Goal: Information Seeking & Learning: Learn about a topic

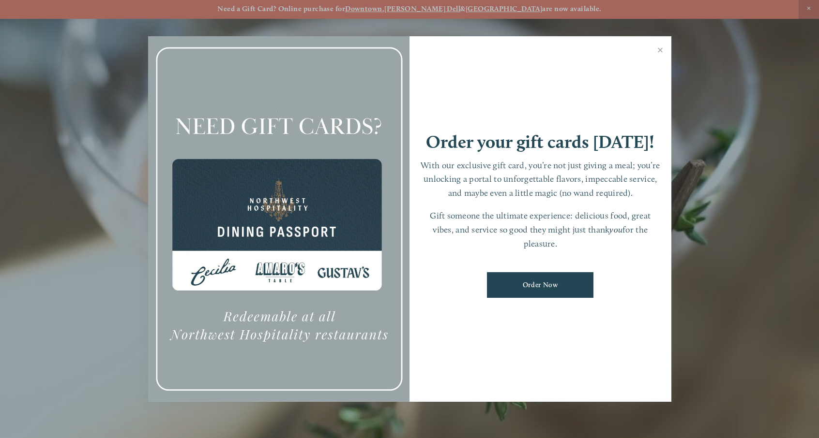
scroll to position [2, 0]
click at [661, 49] on link "Close" at bounding box center [660, 51] width 19 height 27
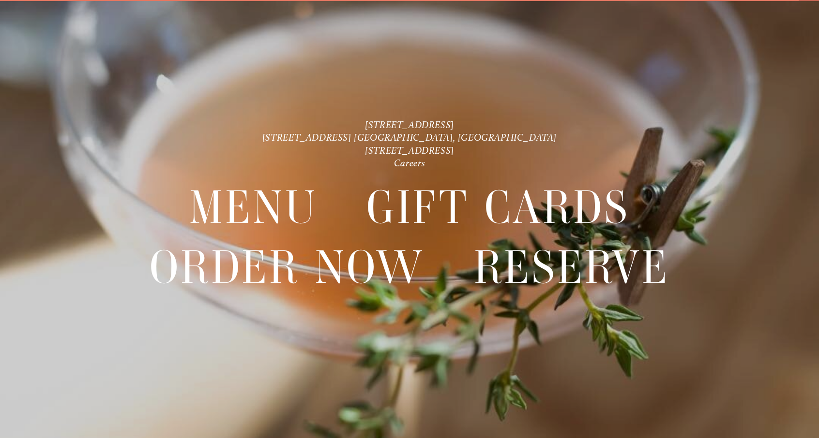
scroll to position [20, 0]
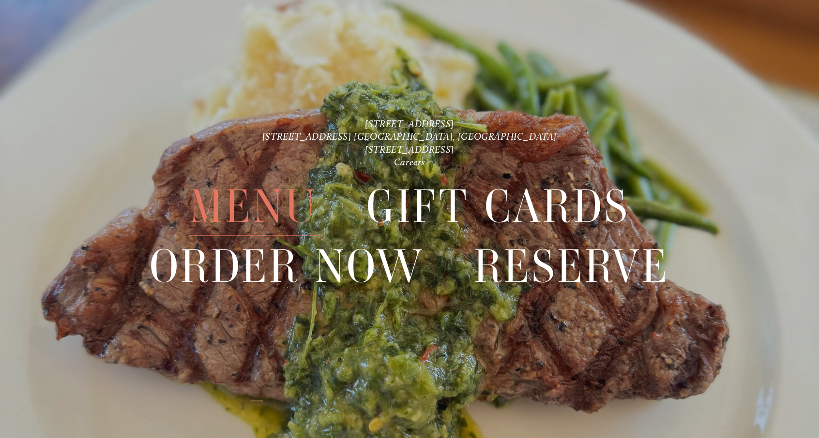
click at [256, 216] on span "Menu" at bounding box center [253, 206] width 128 height 59
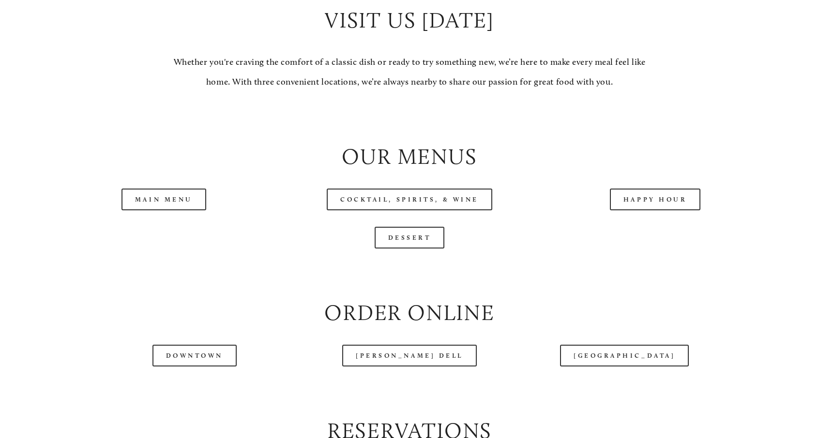
scroll to position [959, 0]
click at [653, 208] on link "Happy Hour" at bounding box center [655, 199] width 91 height 22
